Goal: Transaction & Acquisition: Subscribe to service/newsletter

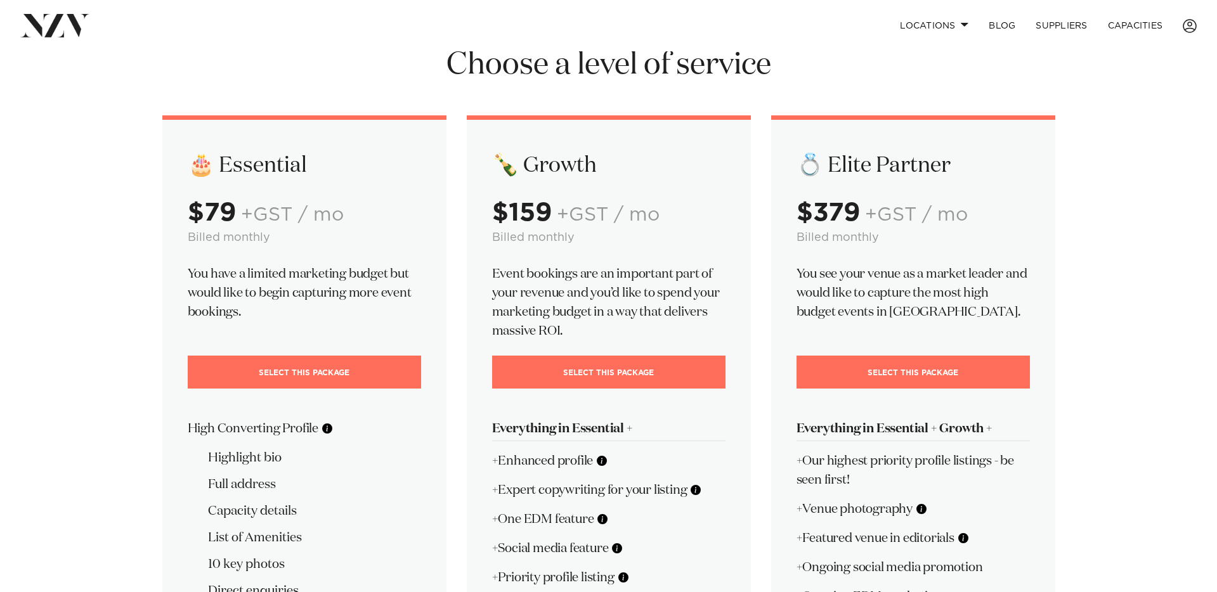
scroll to position [38, 0]
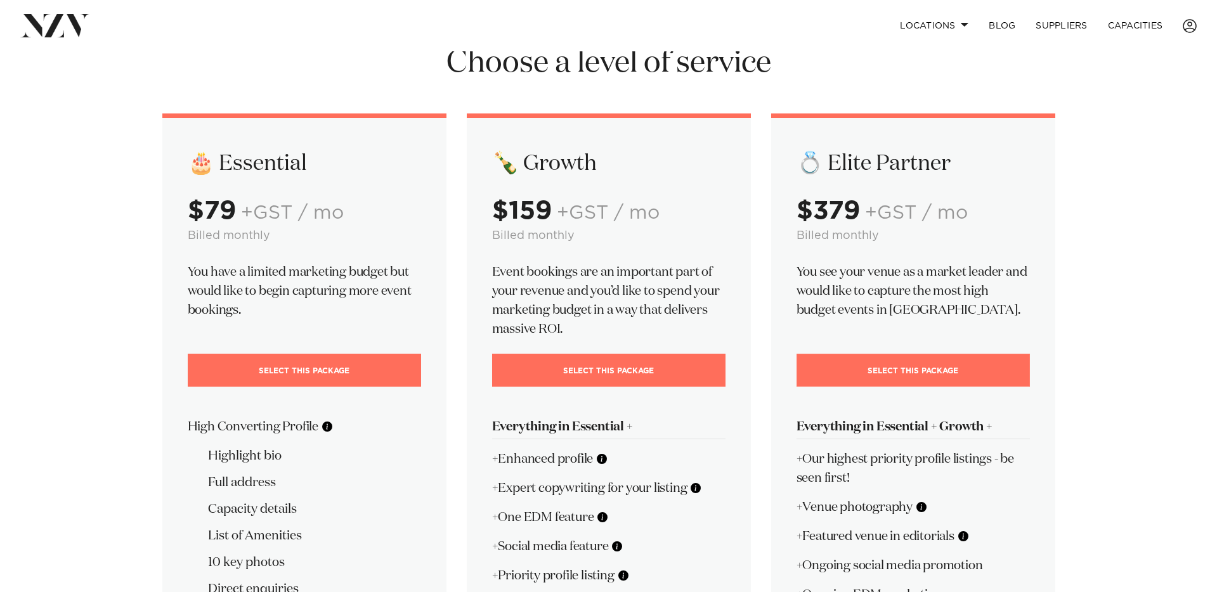
click at [915, 365] on link "Select This Package" at bounding box center [913, 370] width 233 height 33
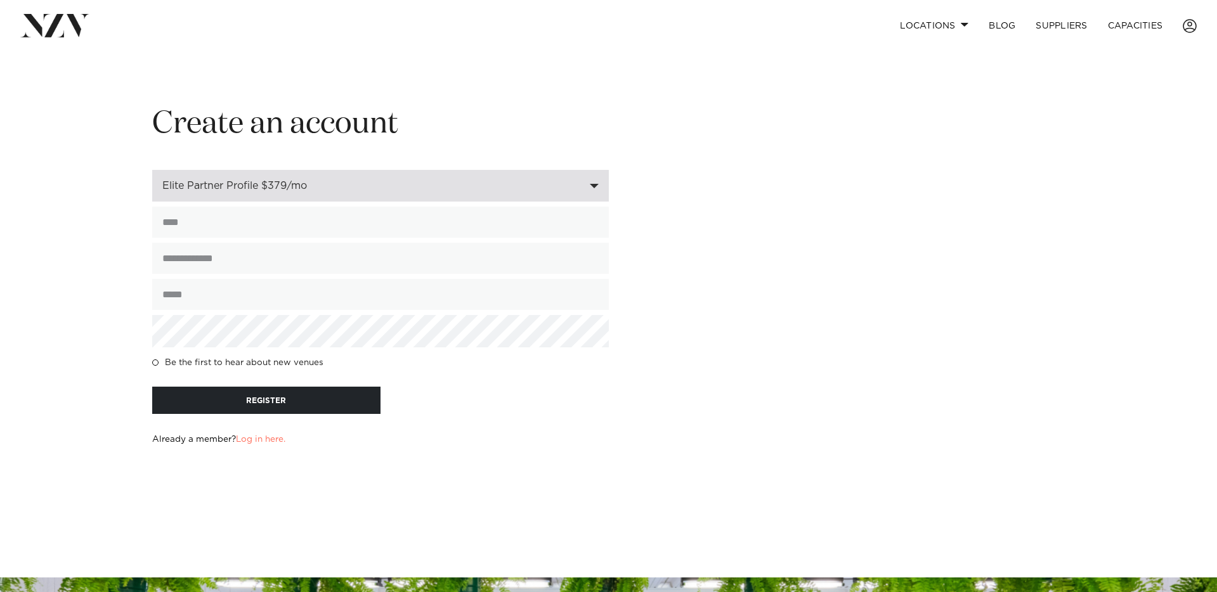
click at [490, 193] on div "Elite Partner Profile $379/mo" at bounding box center [380, 186] width 457 height 32
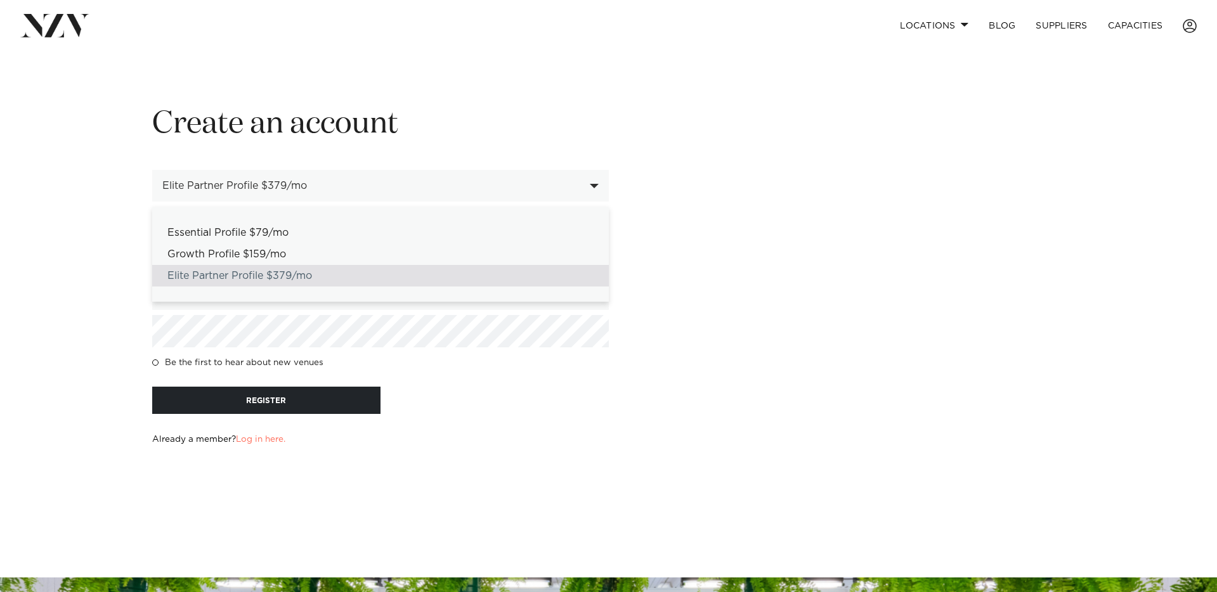
click at [492, 123] on h1 "Create an account" at bounding box center [380, 125] width 457 height 40
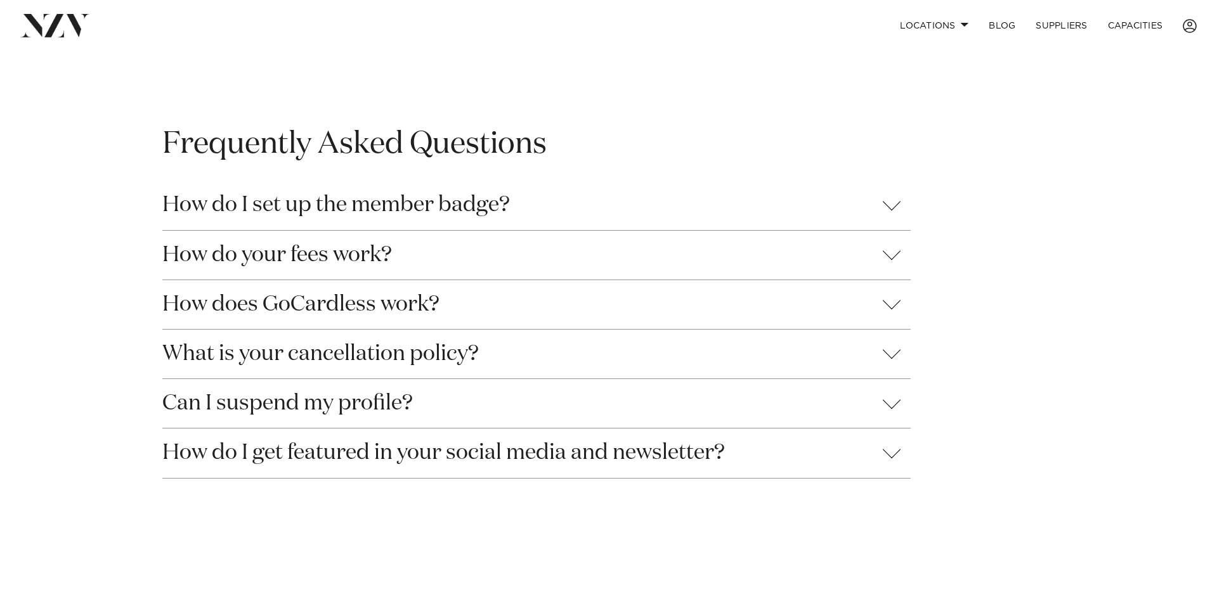
scroll to position [1144, 0]
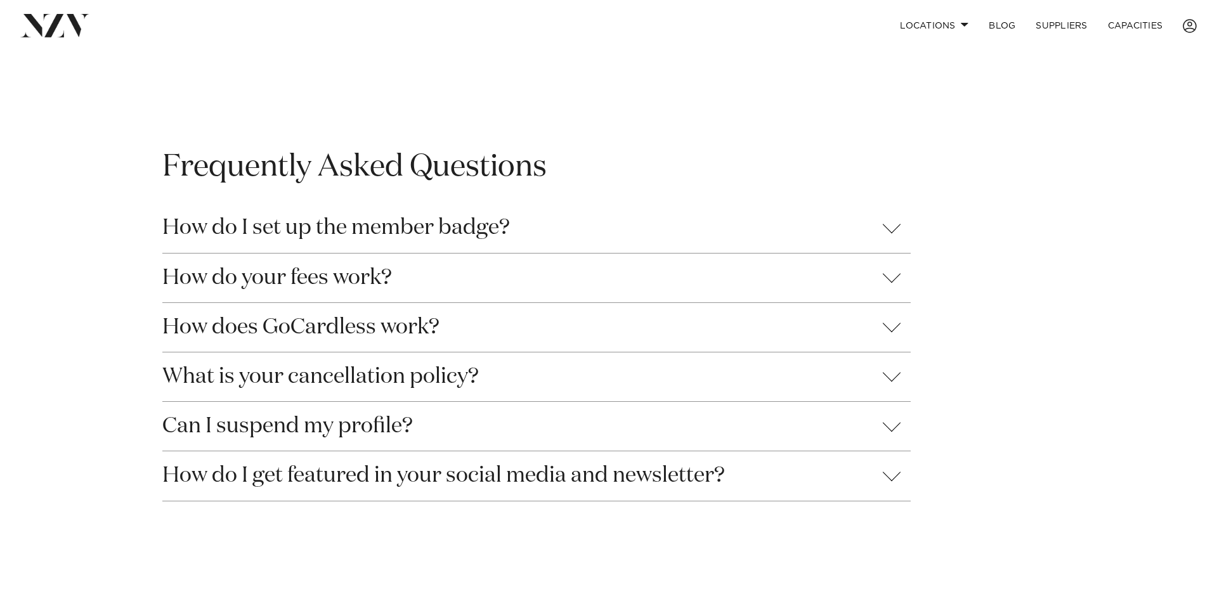
click at [886, 225] on button "How do I set up the member badge?" at bounding box center [536, 228] width 748 height 49
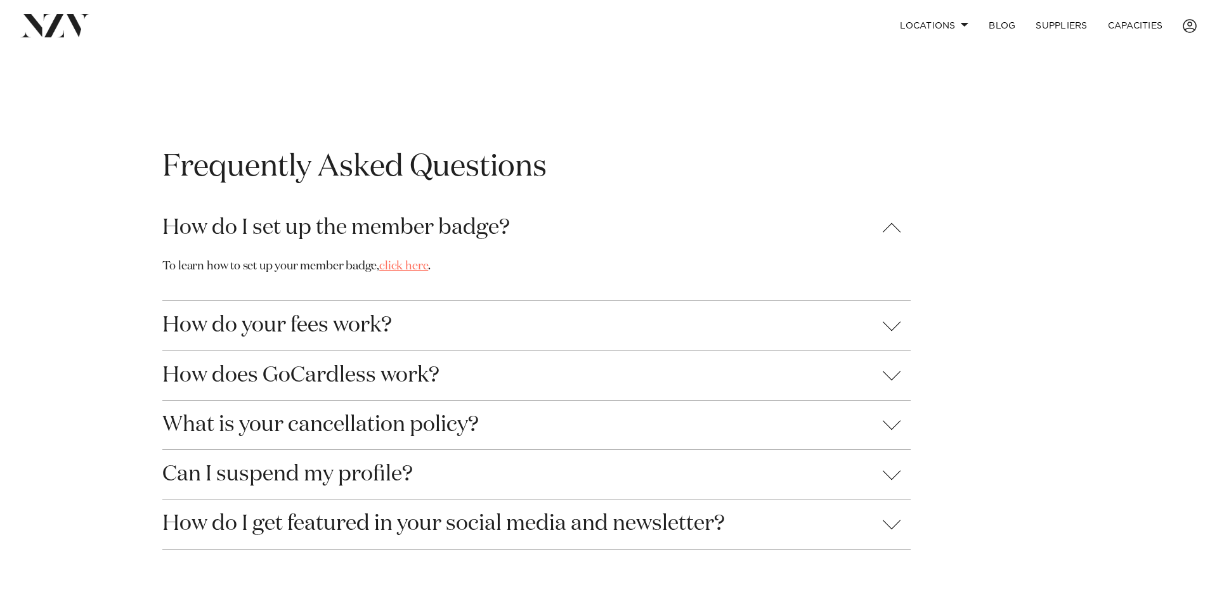
click at [394, 268] on link "click here" at bounding box center [403, 266] width 49 height 11
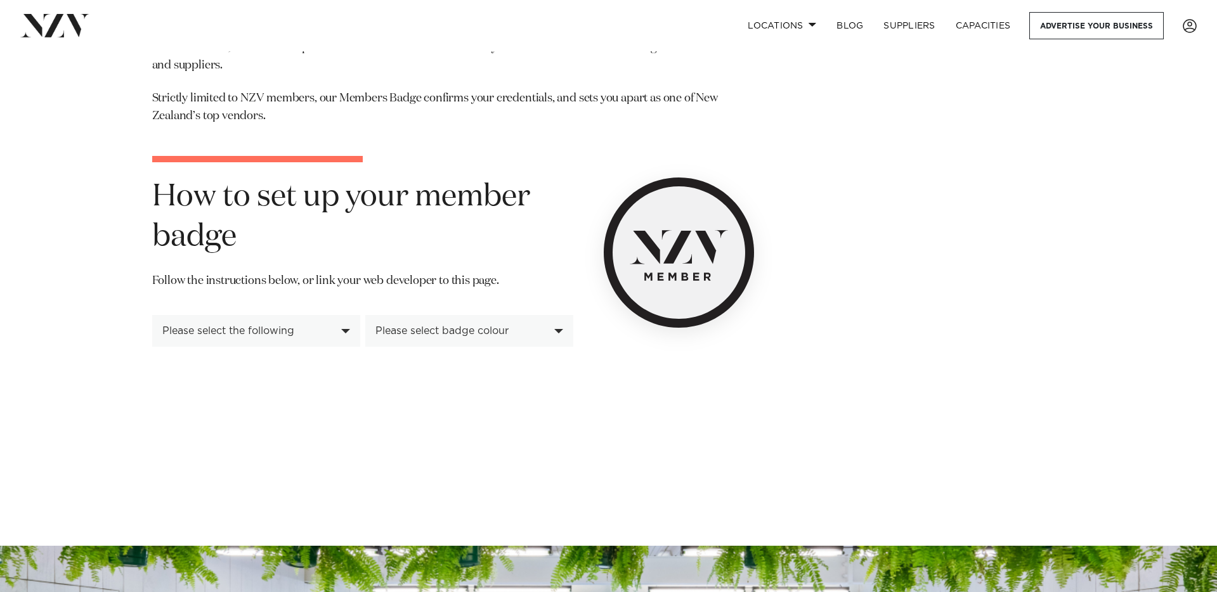
scroll to position [121, 0]
click at [322, 325] on div "Please select the following" at bounding box center [249, 330] width 174 height 11
click at [462, 336] on div "Please select badge colour" at bounding box center [462, 330] width 174 height 11
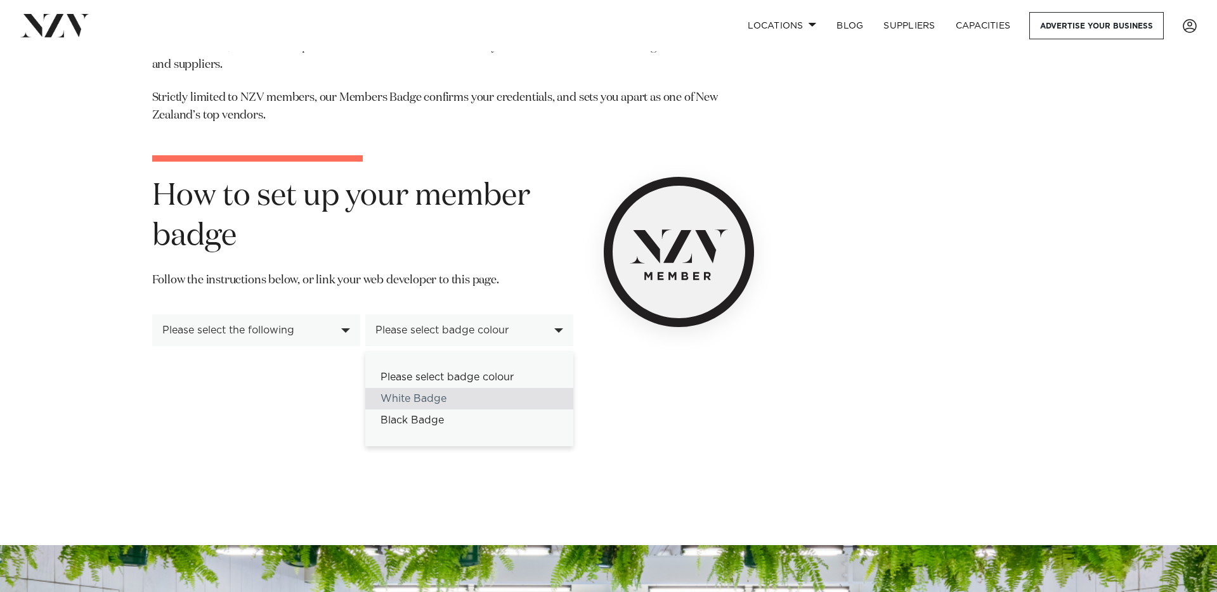
click at [459, 402] on div "White Badge" at bounding box center [469, 399] width 208 height 22
select select "*****"
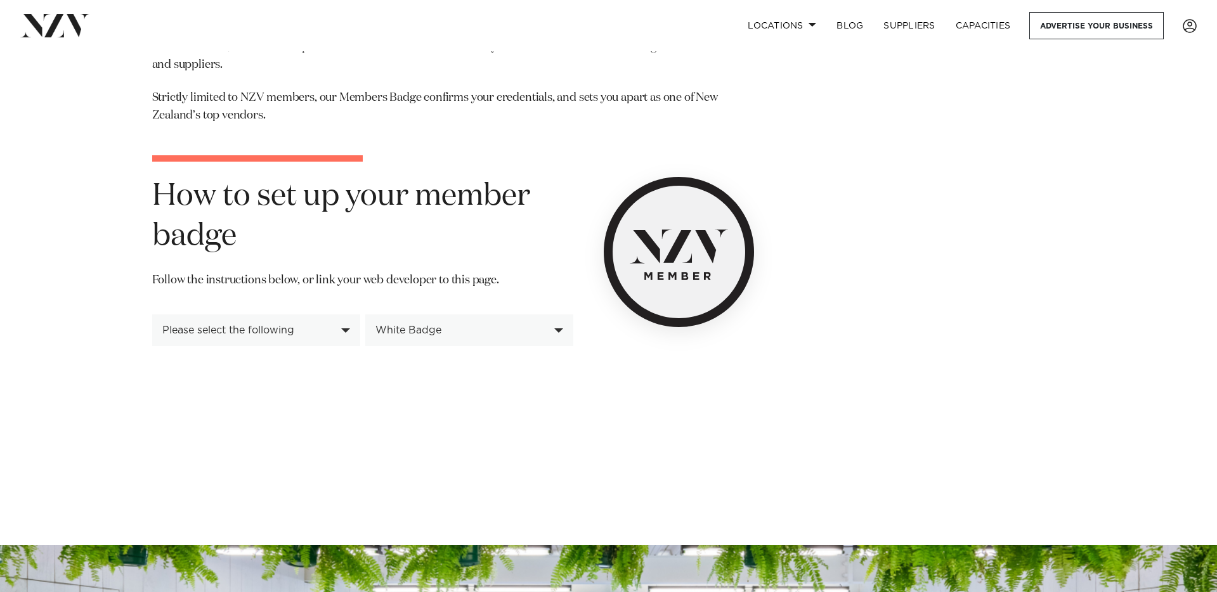
click at [328, 334] on div "Please select the following" at bounding box center [249, 330] width 174 height 11
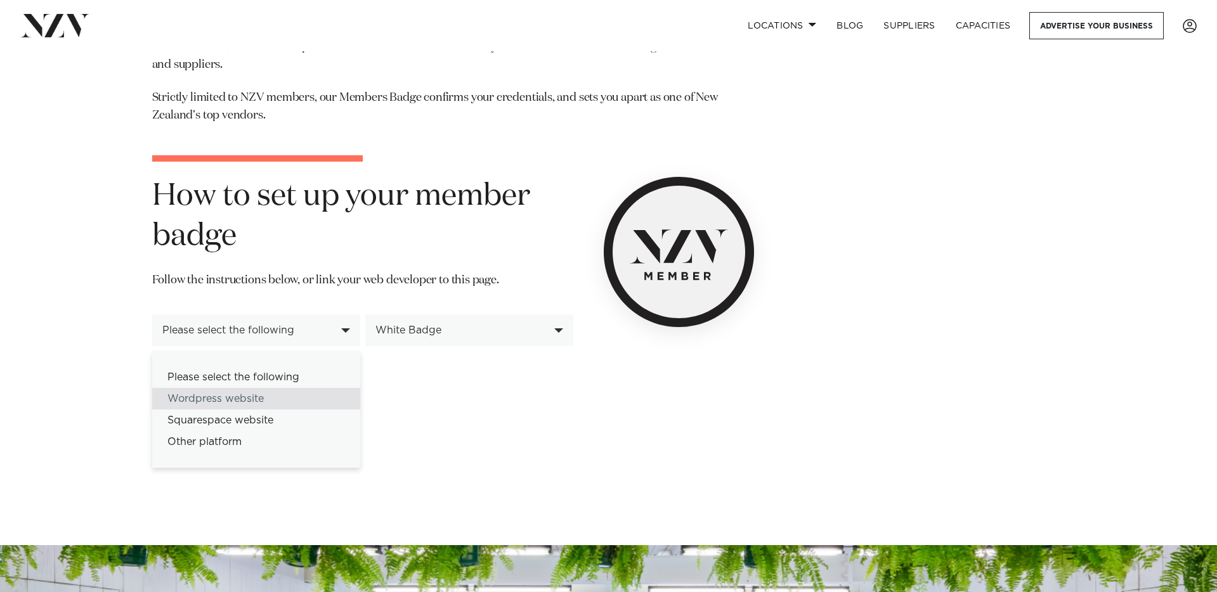
drag, startPoint x: 260, startPoint y: 398, endPoint x: 207, endPoint y: 384, distance: 55.1
click at [262, 397] on div "Wordpress website" at bounding box center [256, 399] width 208 height 22
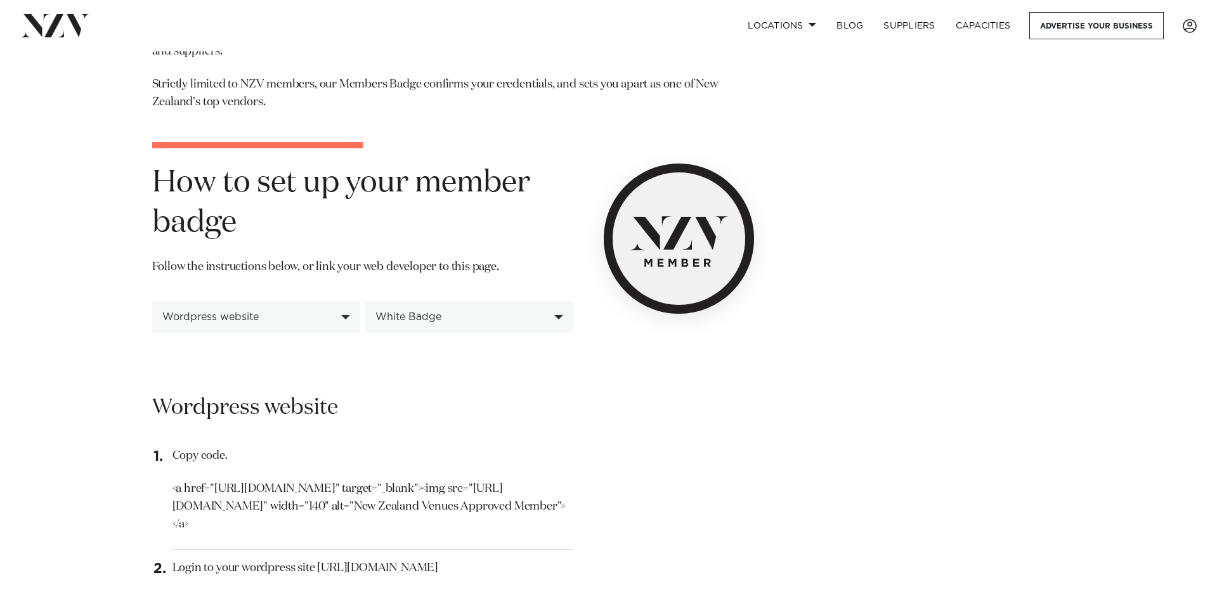
scroll to position [98, 0]
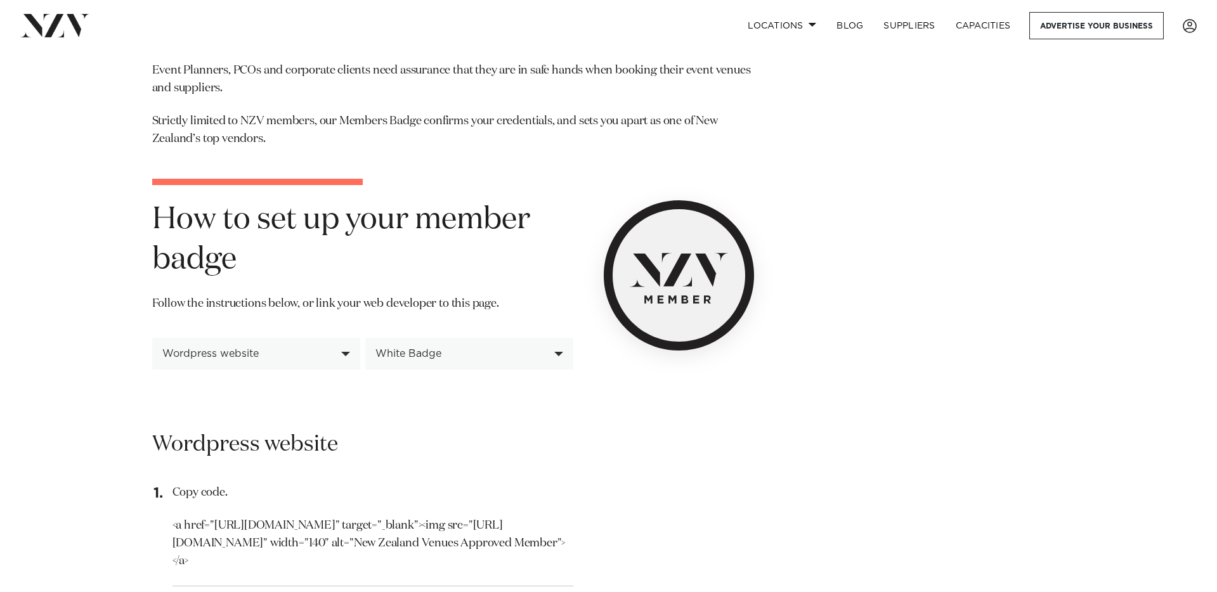
click at [256, 354] on div "Wordpress website" at bounding box center [249, 353] width 174 height 11
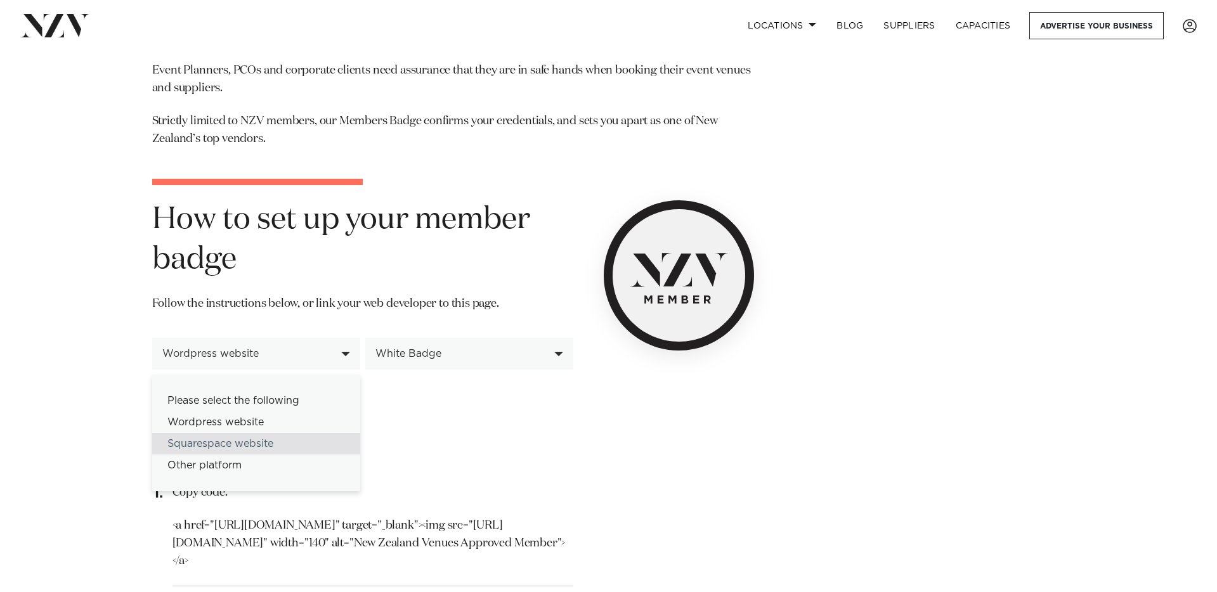
click at [228, 445] on div "Squarespace website" at bounding box center [256, 444] width 208 height 22
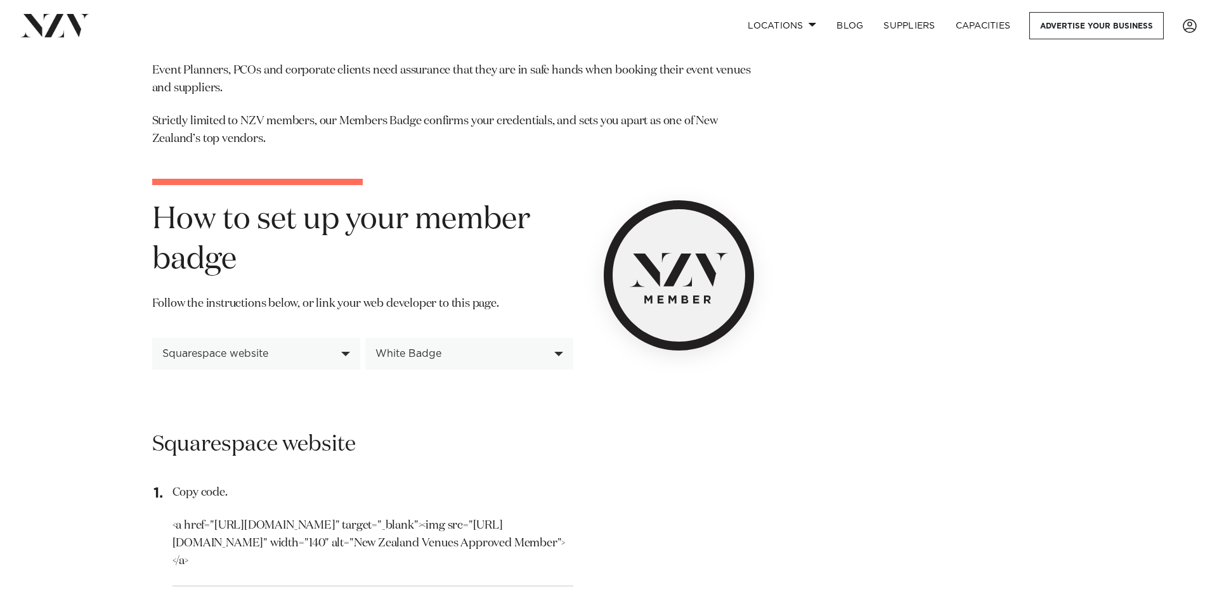
click at [249, 361] on div "Squarespace website" at bounding box center [256, 354] width 208 height 32
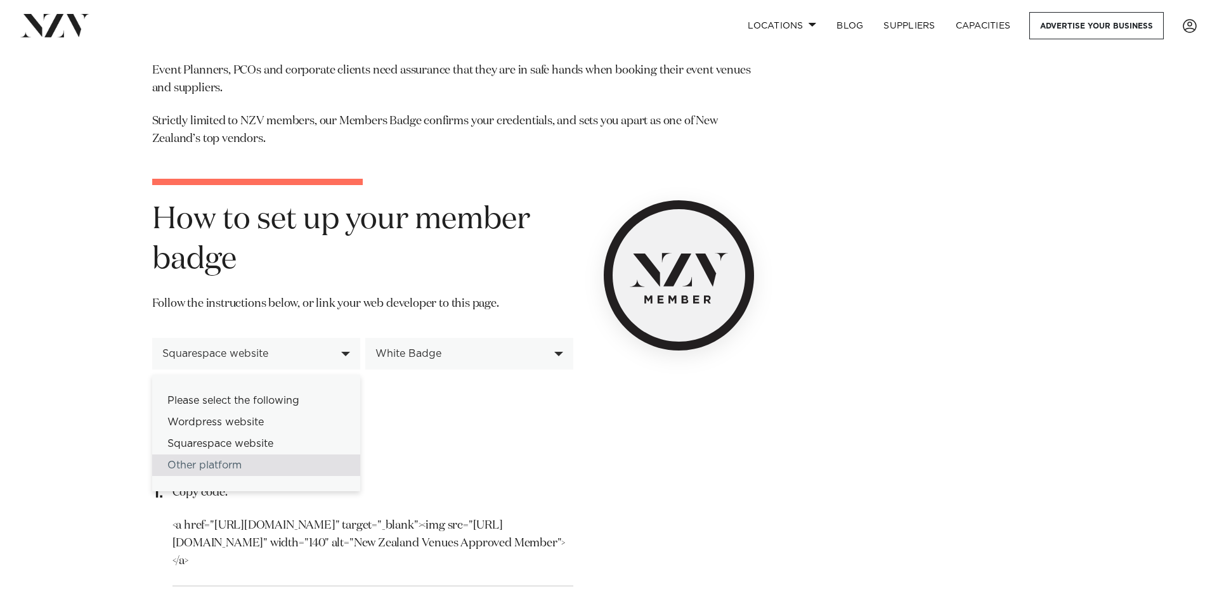
click at [231, 462] on div "Other platform" at bounding box center [256, 466] width 208 height 22
select select "******"
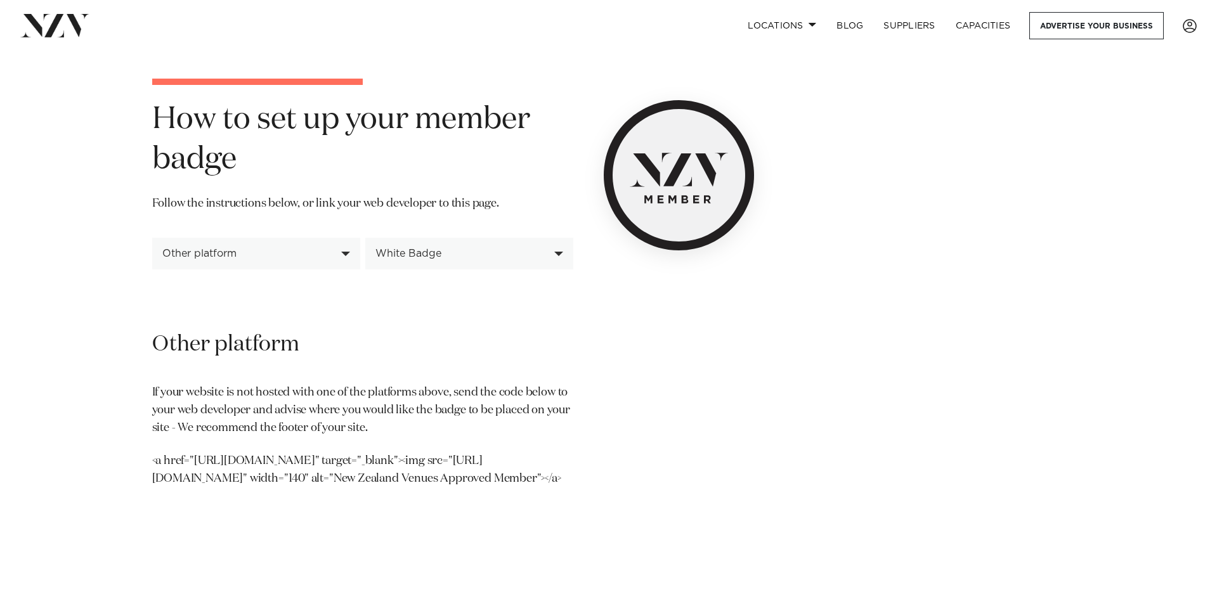
scroll to position [0, 0]
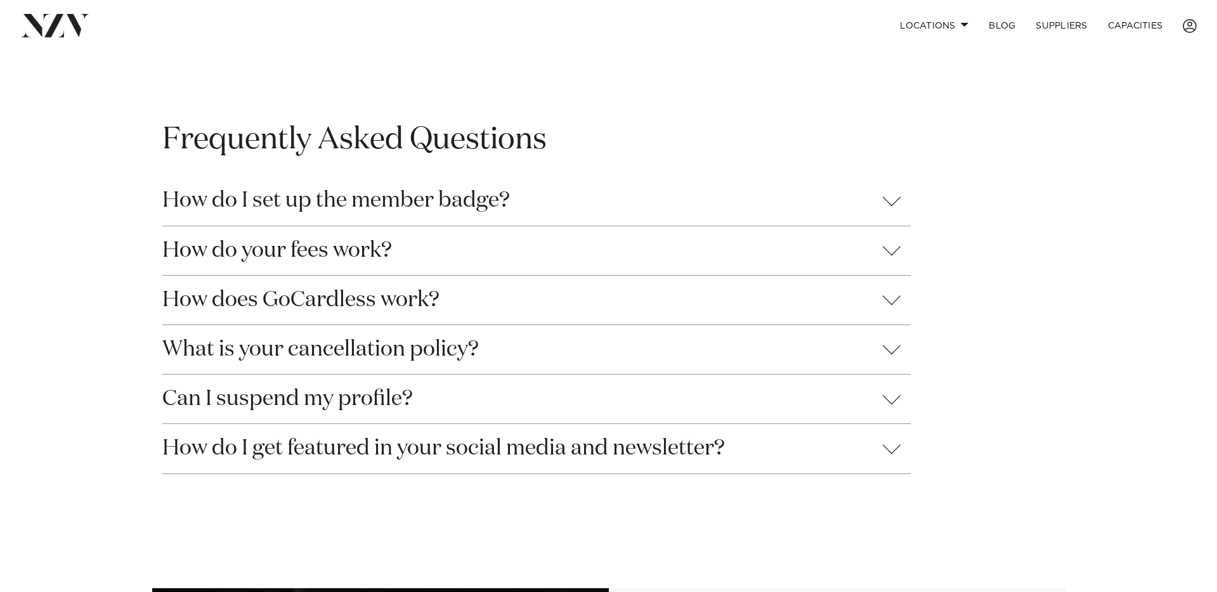
drag, startPoint x: 430, startPoint y: 257, endPoint x: 150, endPoint y: 251, distance: 279.8
click at [428, 257] on button "How do your fees work?" at bounding box center [536, 250] width 748 height 49
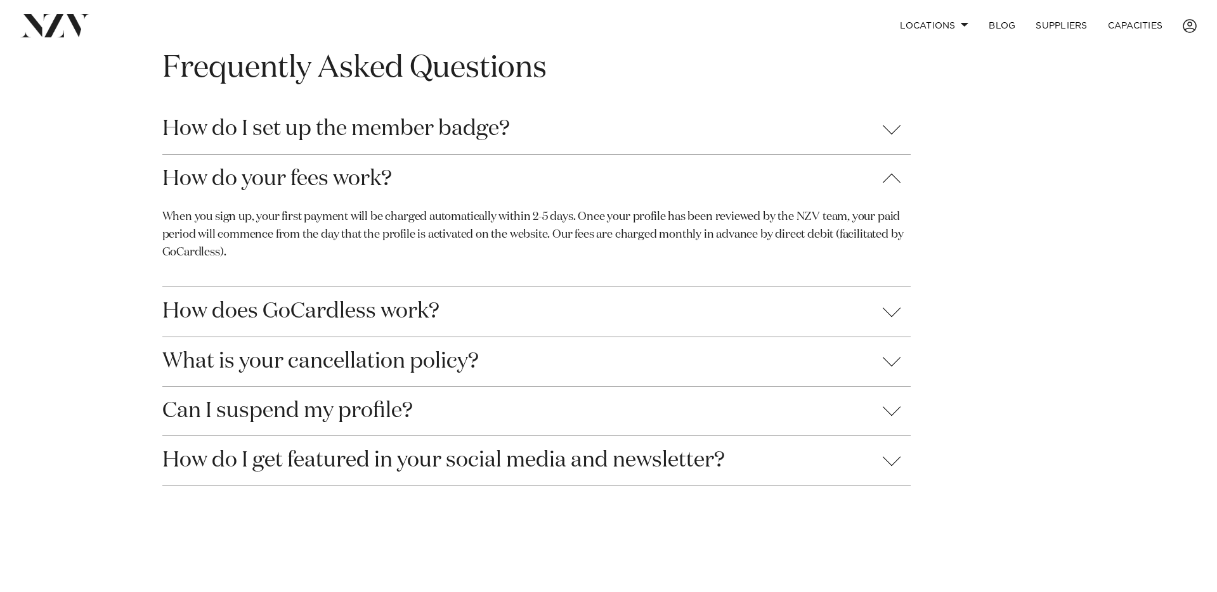
scroll to position [1307, 0]
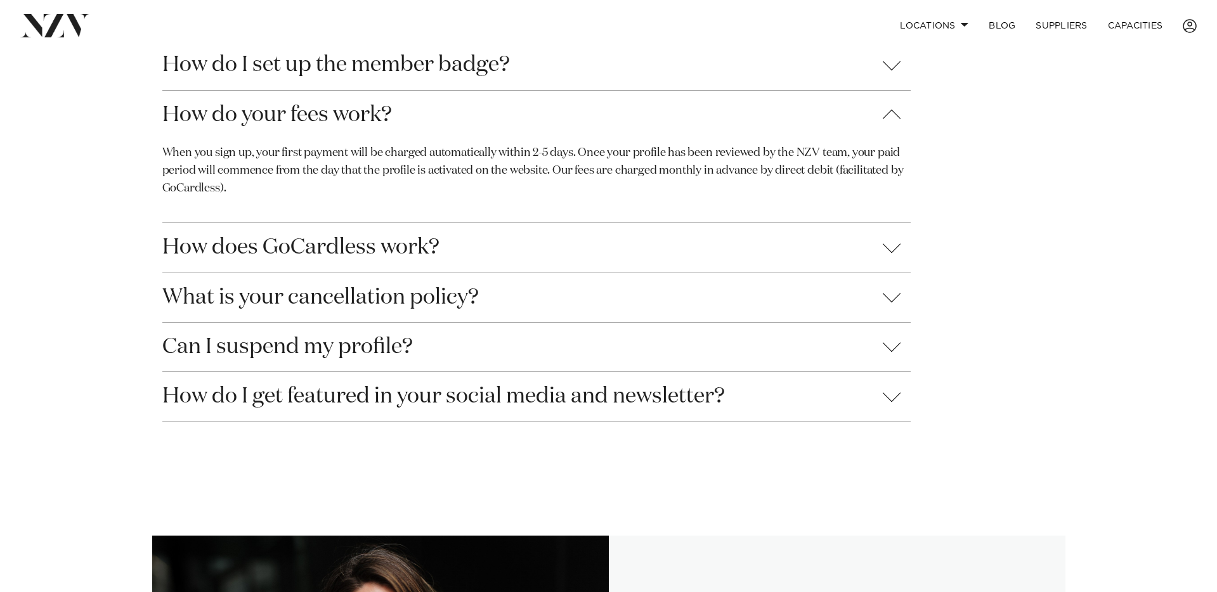
click at [420, 251] on button "How does GoCardless work?" at bounding box center [536, 247] width 748 height 49
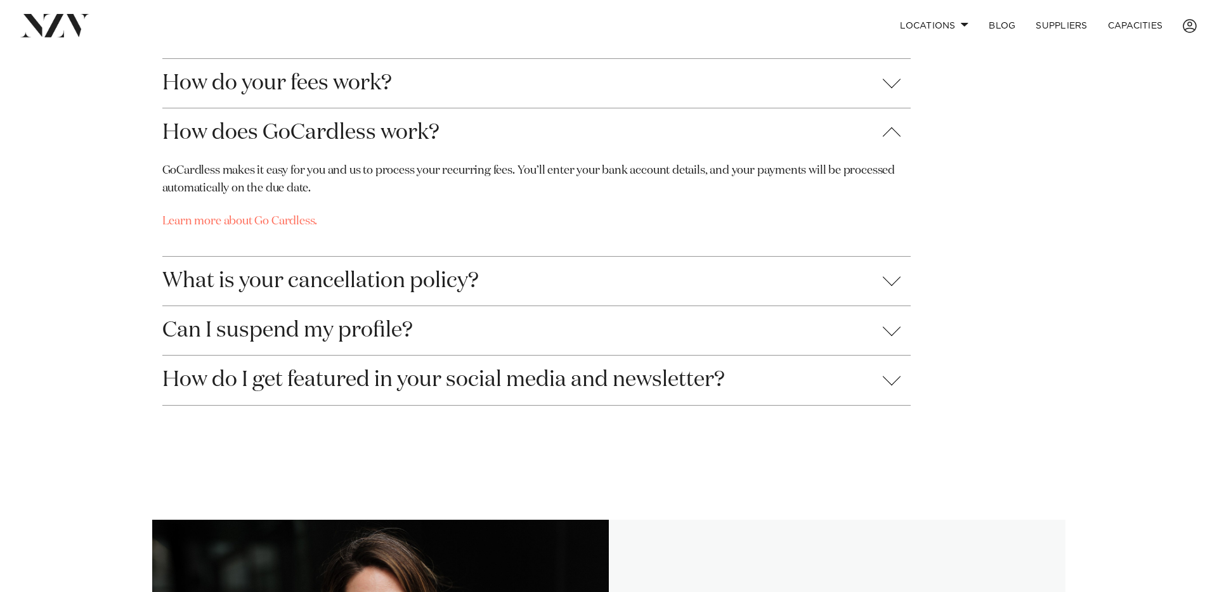
scroll to position [1347, 0]
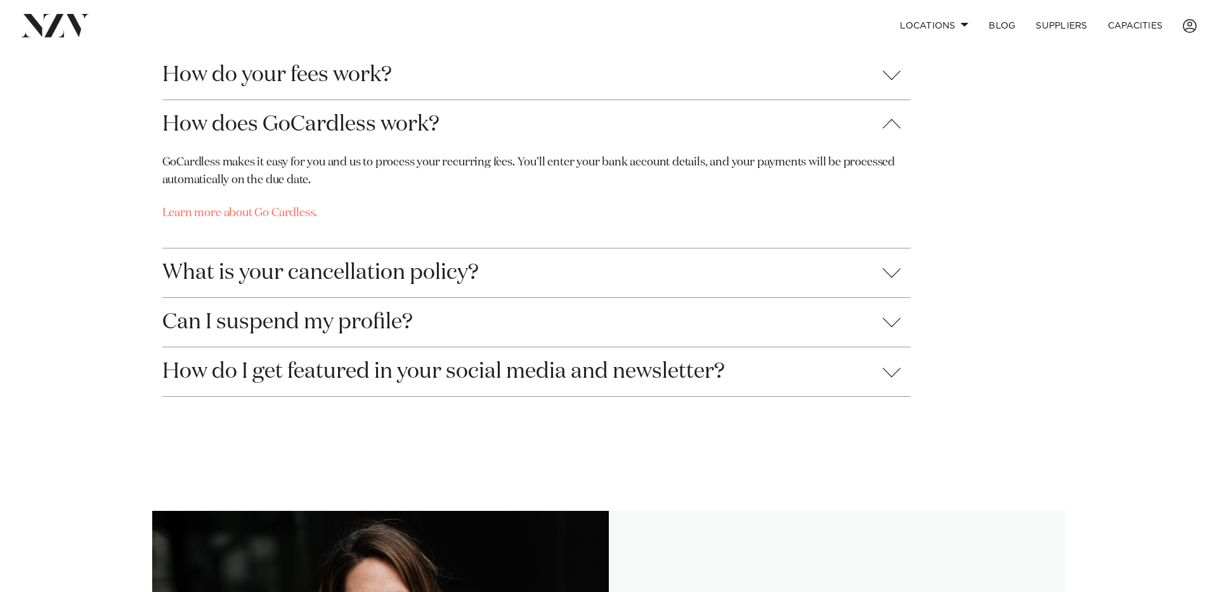
click at [304, 265] on button "What is your cancellation policy?" at bounding box center [536, 273] width 748 height 49
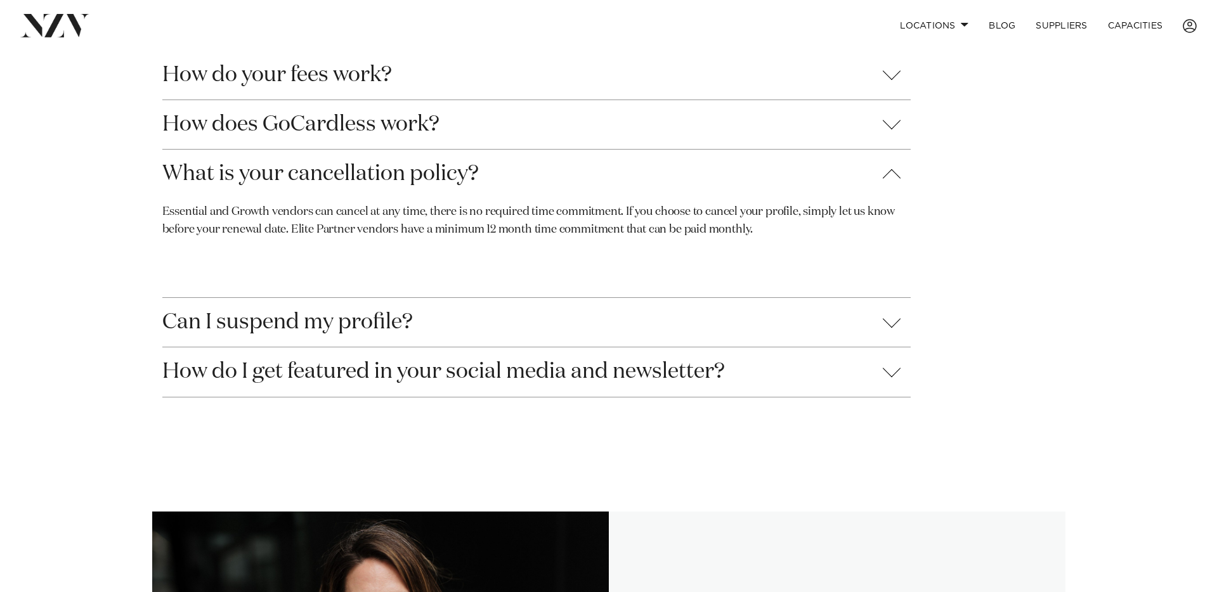
scroll to position [1411, 0]
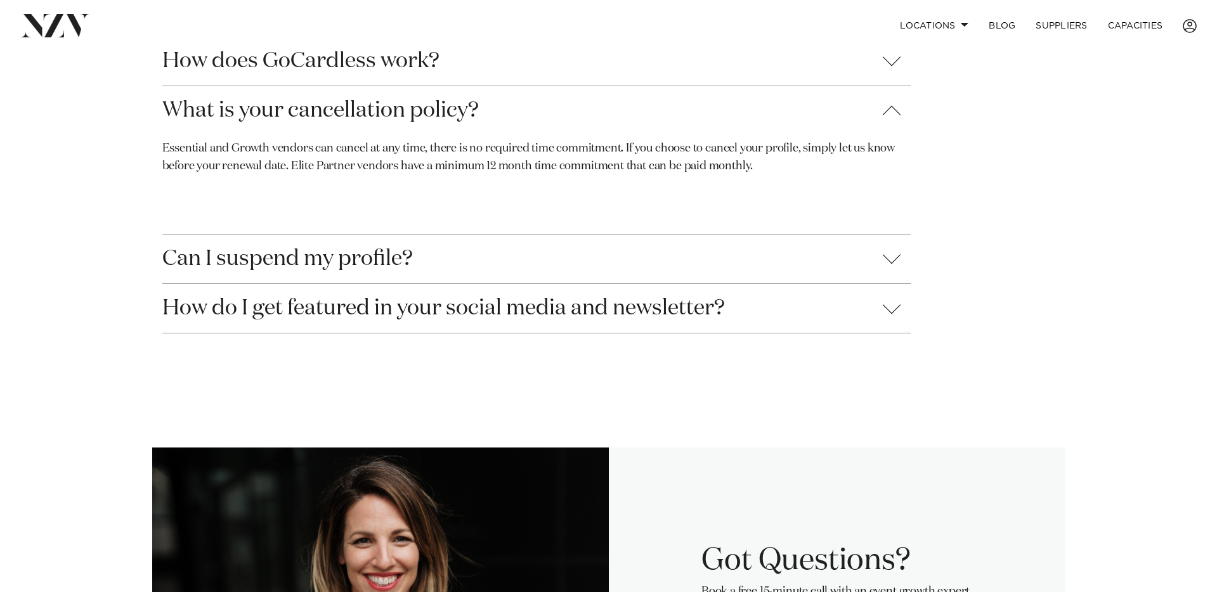
drag, startPoint x: 292, startPoint y: 264, endPoint x: 254, endPoint y: 256, distance: 38.9
click at [292, 264] on button "Can I suspend my profile?" at bounding box center [536, 259] width 748 height 49
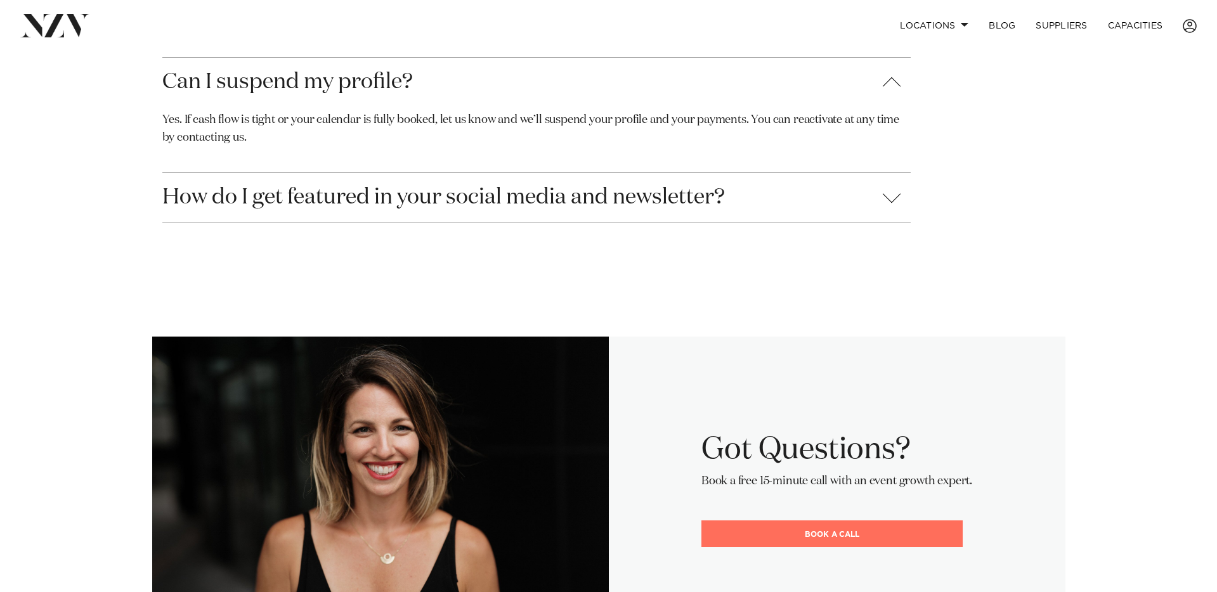
scroll to position [1489, 0]
click at [632, 202] on button "How do I get featured in your social media and newsletter?" at bounding box center [536, 197] width 748 height 49
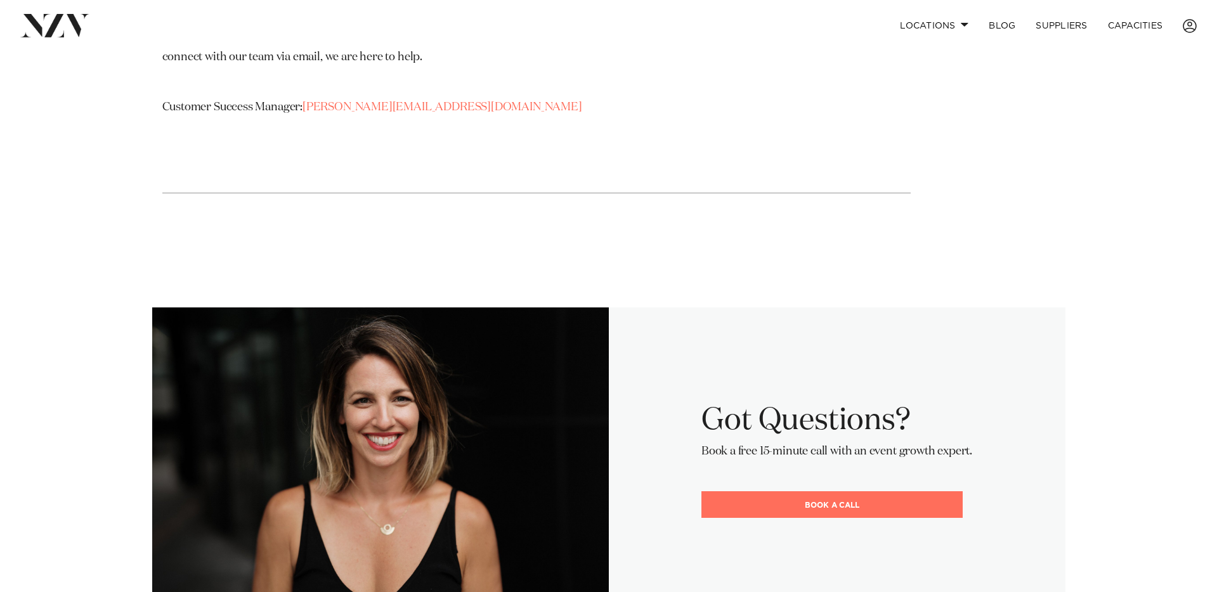
scroll to position [1618, 0]
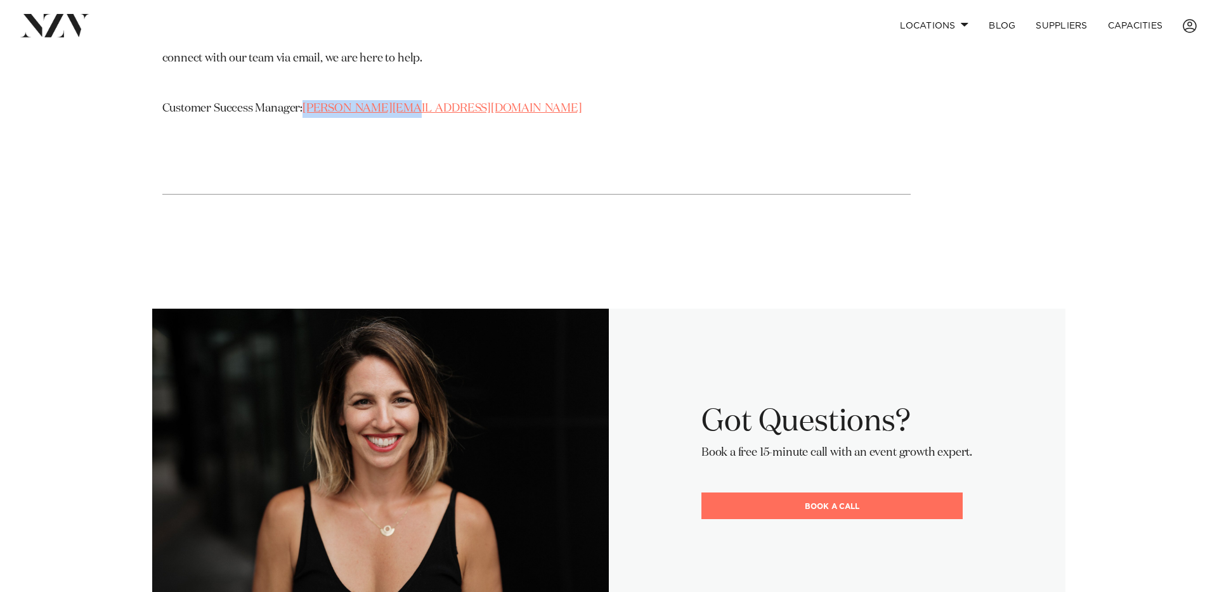
drag, startPoint x: 411, startPoint y: 106, endPoint x: 308, endPoint y: 109, distance: 103.4
click at [308, 109] on p "Customer Success Manager: [PERSON_NAME][EMAIL_ADDRESS][DOMAIN_NAME]" at bounding box center [536, 108] width 748 height 53
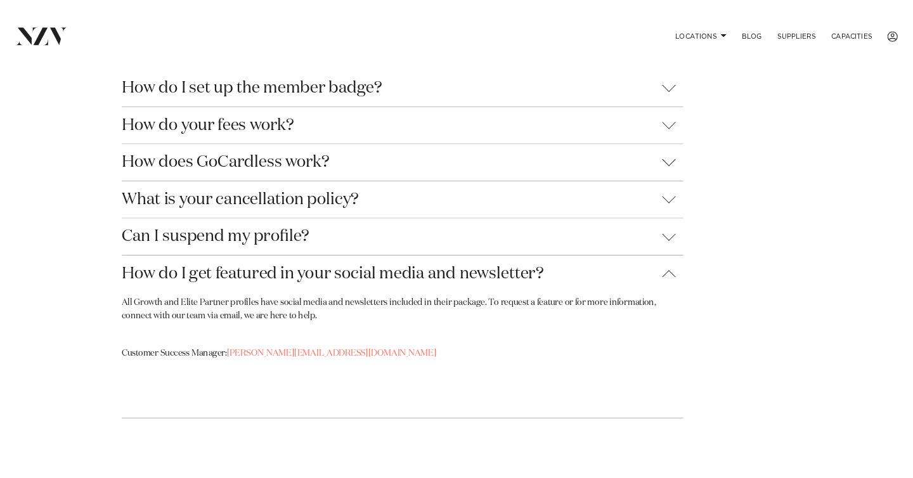
scroll to position [0, 0]
